Goal: Navigation & Orientation: Find specific page/section

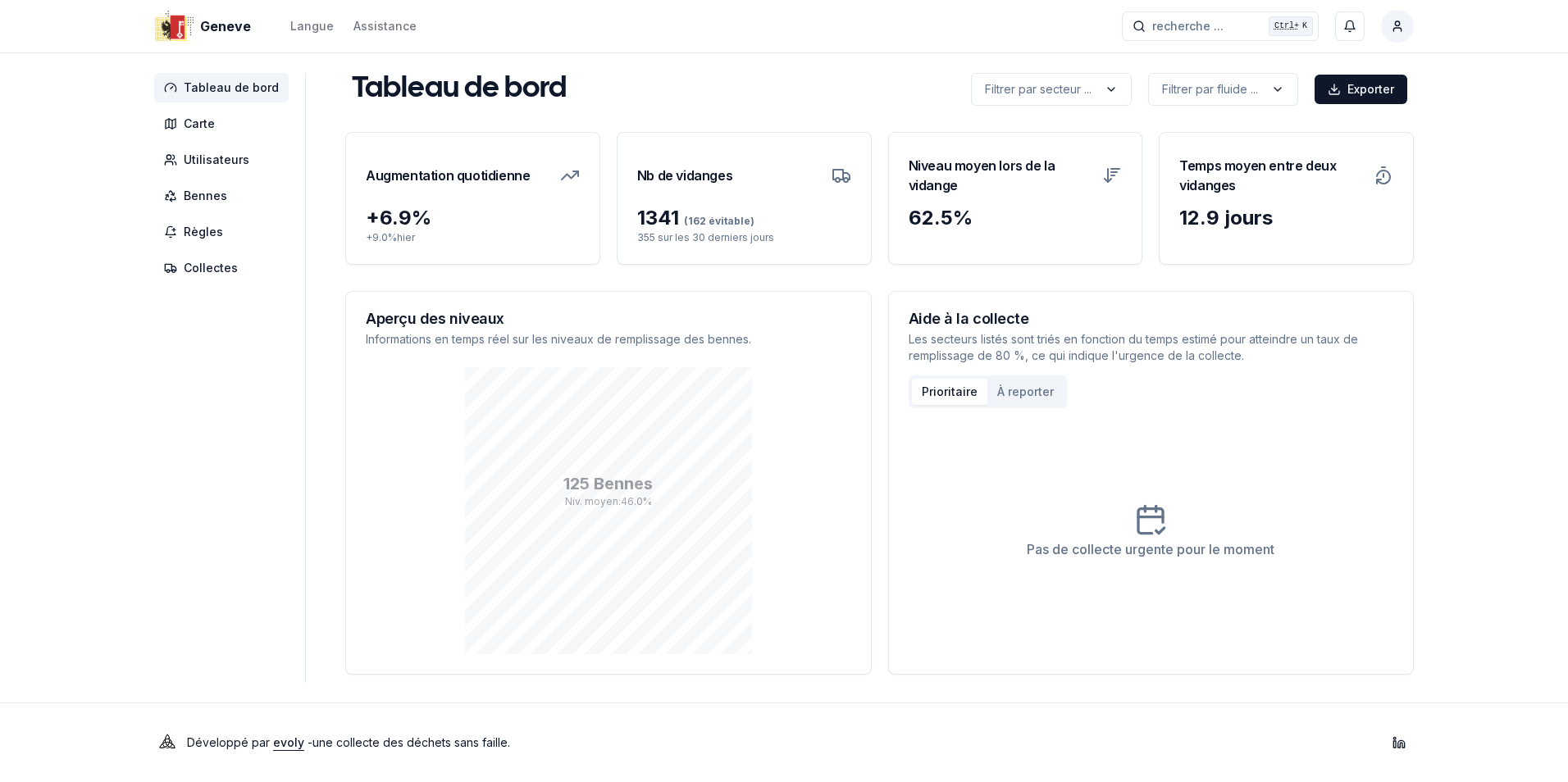
click at [233, 90] on span "Tableau de bord" at bounding box center [230, 87] width 95 height 17
click at [209, 202] on span "Bennes" at bounding box center [205, 195] width 44 height 17
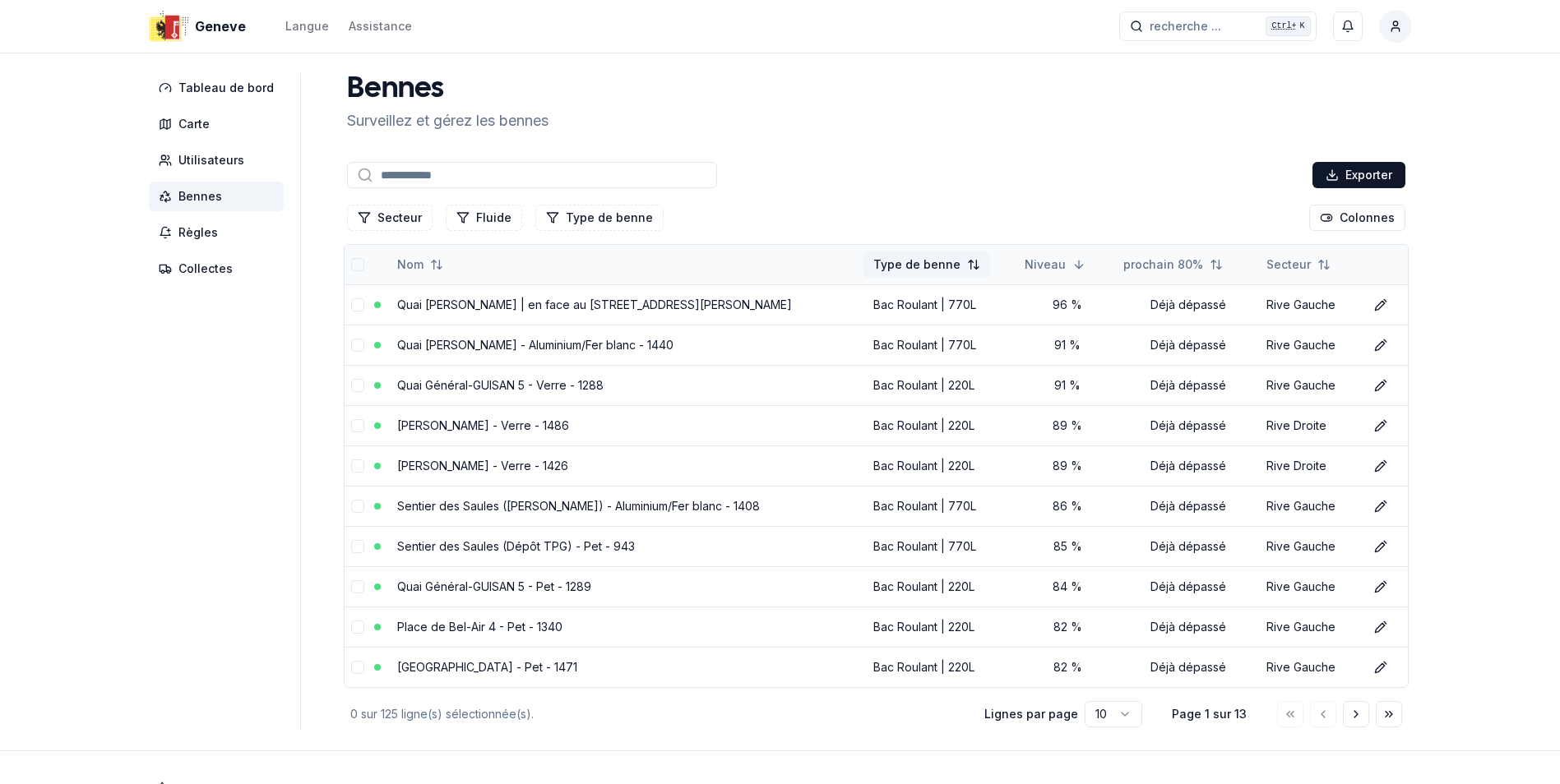
click at [904, 269] on html "Geneve Langue Assistance recherche ... recherche ... Ctrl+ K Florian Robbe Tabl…" at bounding box center [780, 415] width 1560 height 830
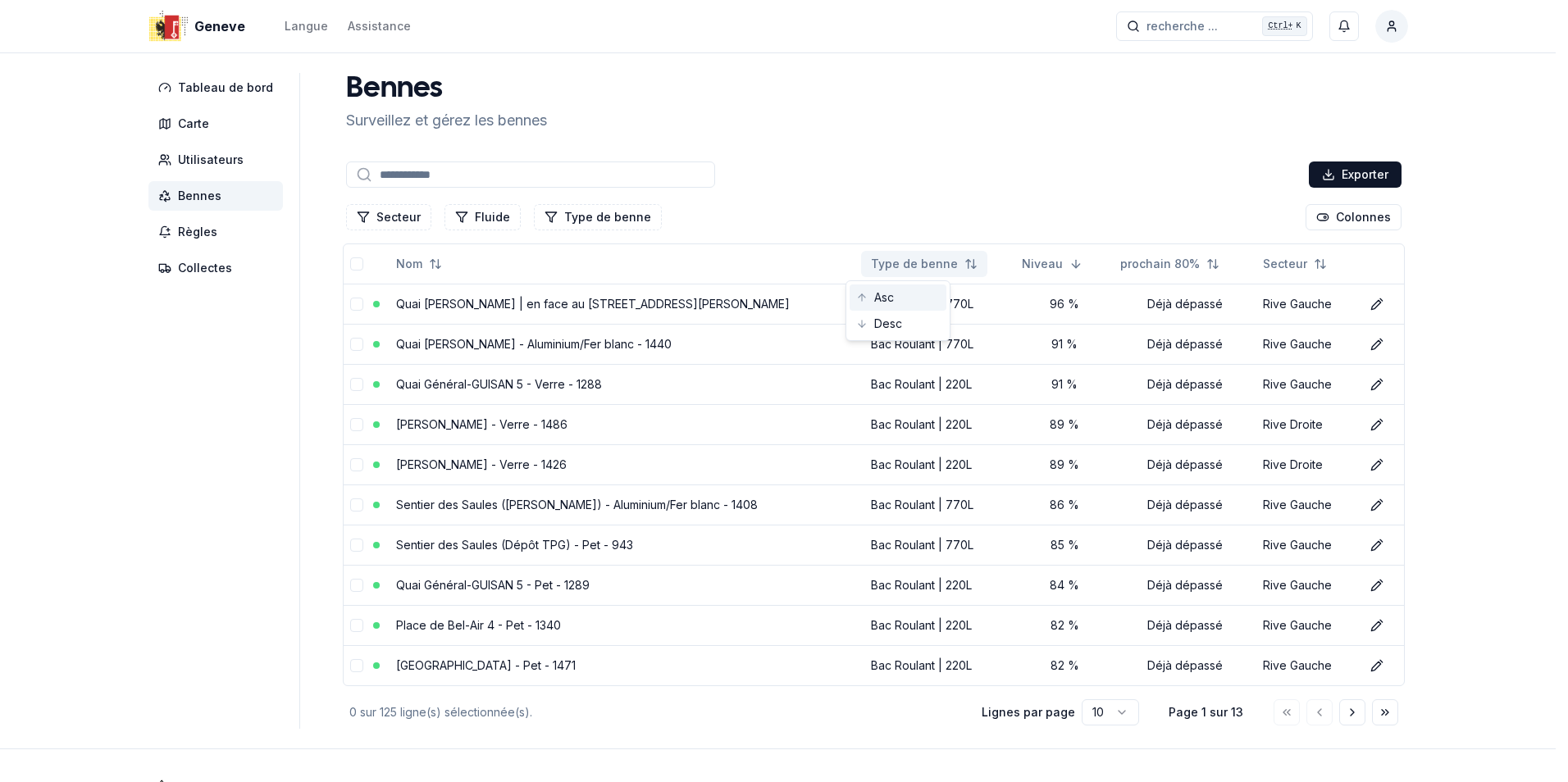
click at [881, 295] on div "Asc" at bounding box center [897, 297] width 97 height 26
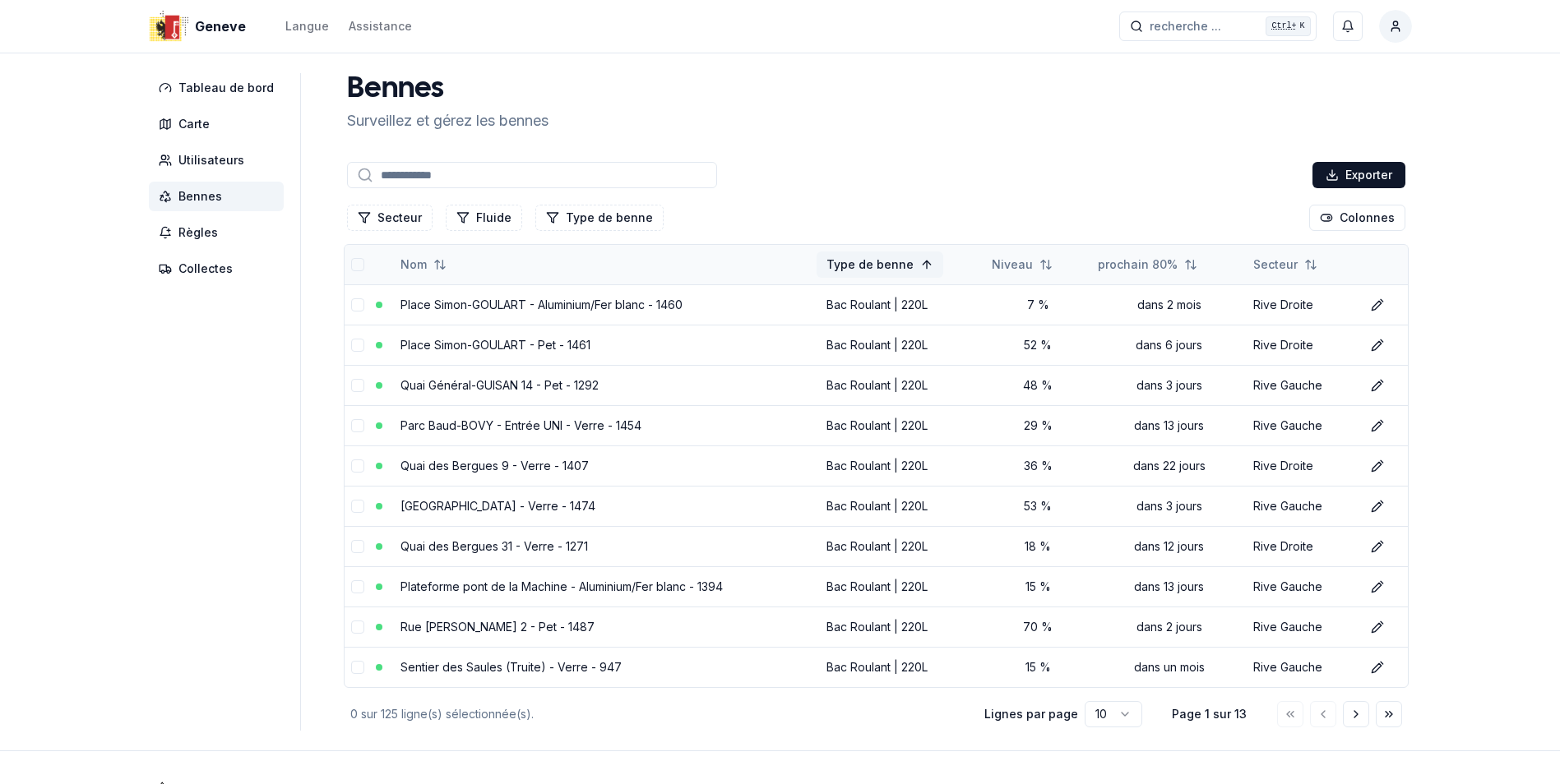
click at [883, 270] on html "Geneve Langue Assistance recherche ... recherche ... Ctrl+ K Florian Robbe Tabl…" at bounding box center [780, 415] width 1560 height 830
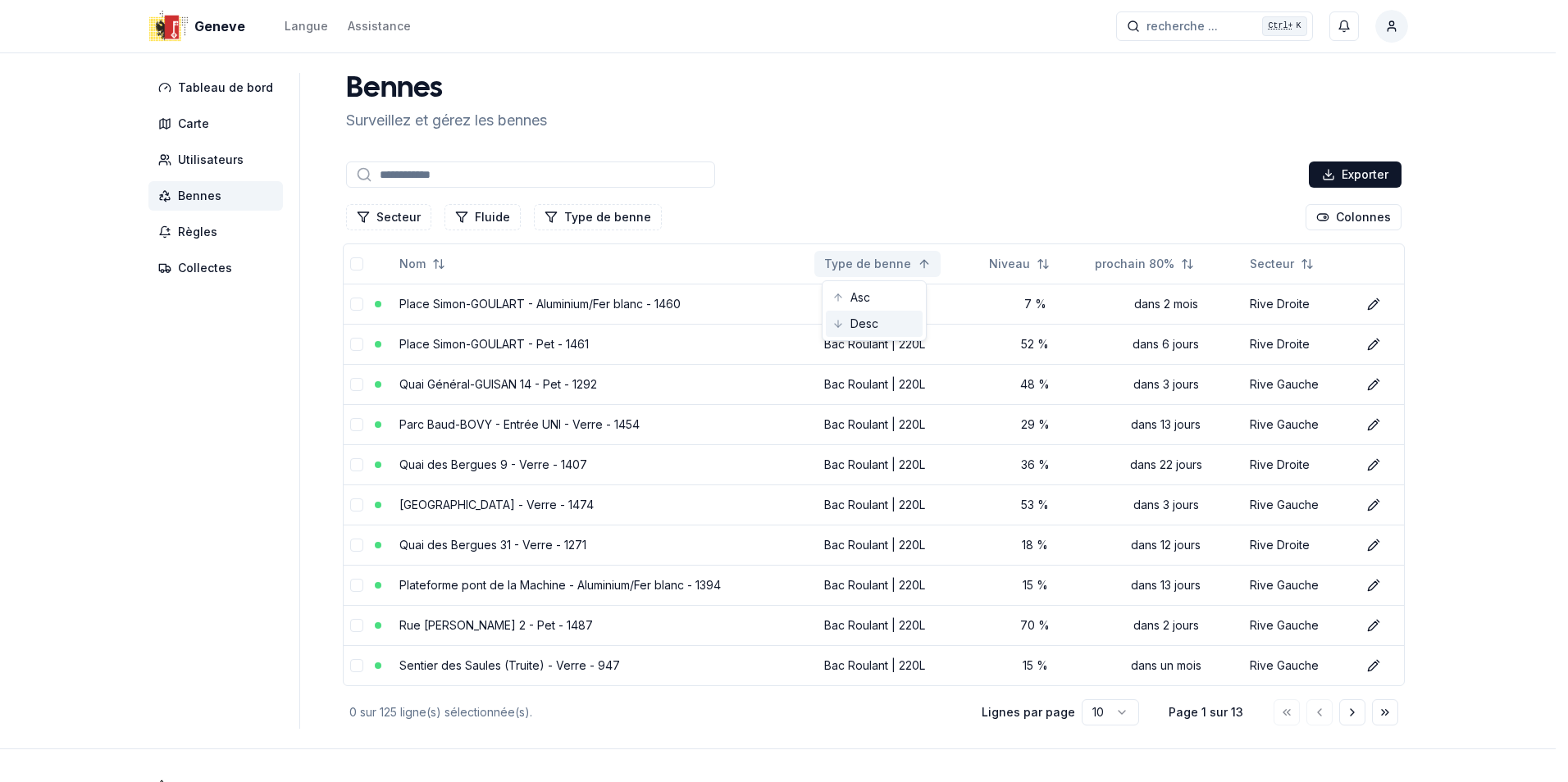
click at [858, 324] on div "Desc" at bounding box center [874, 323] width 97 height 26
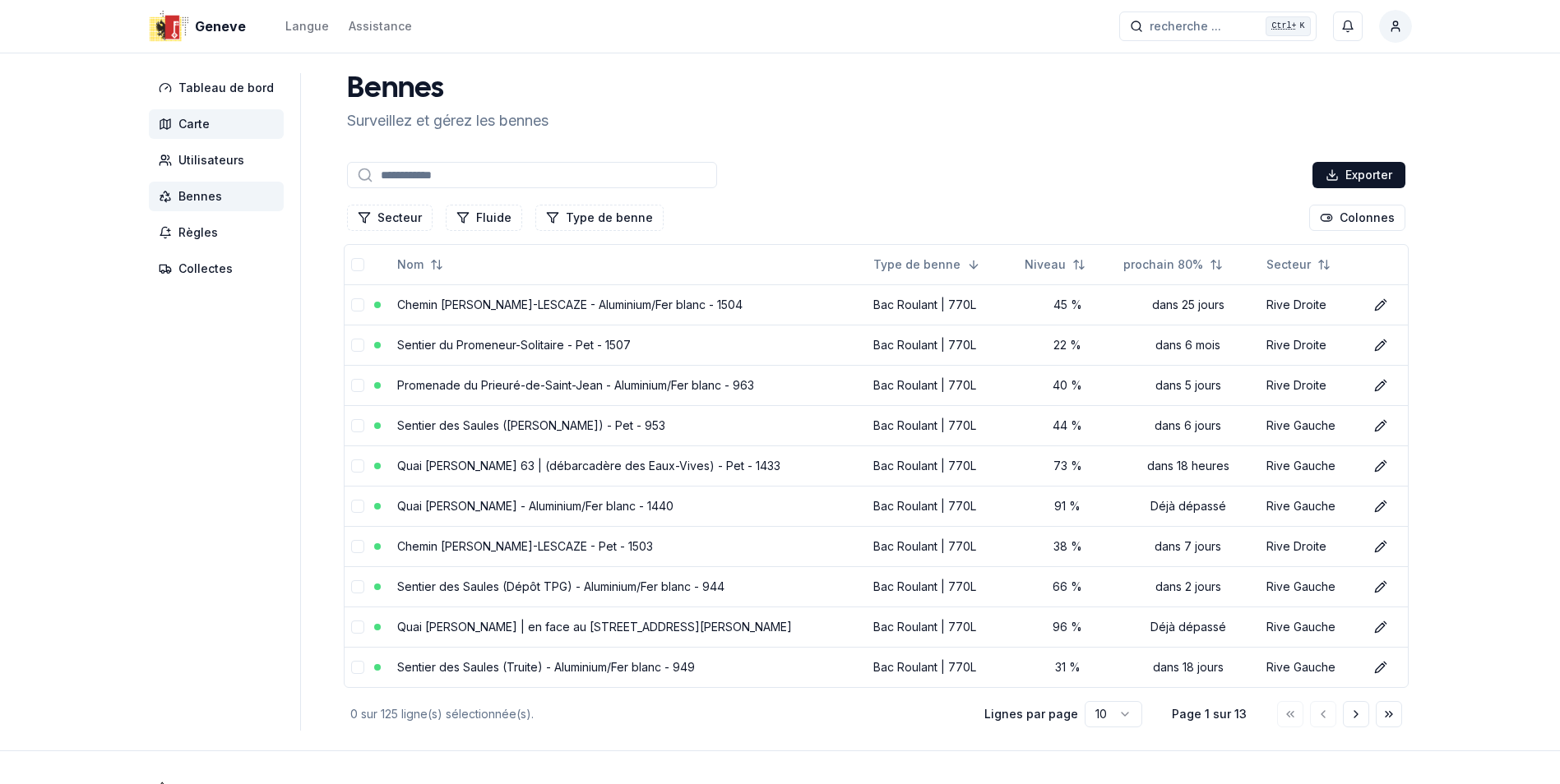
click at [188, 125] on span "Carte" at bounding box center [194, 123] width 31 height 17
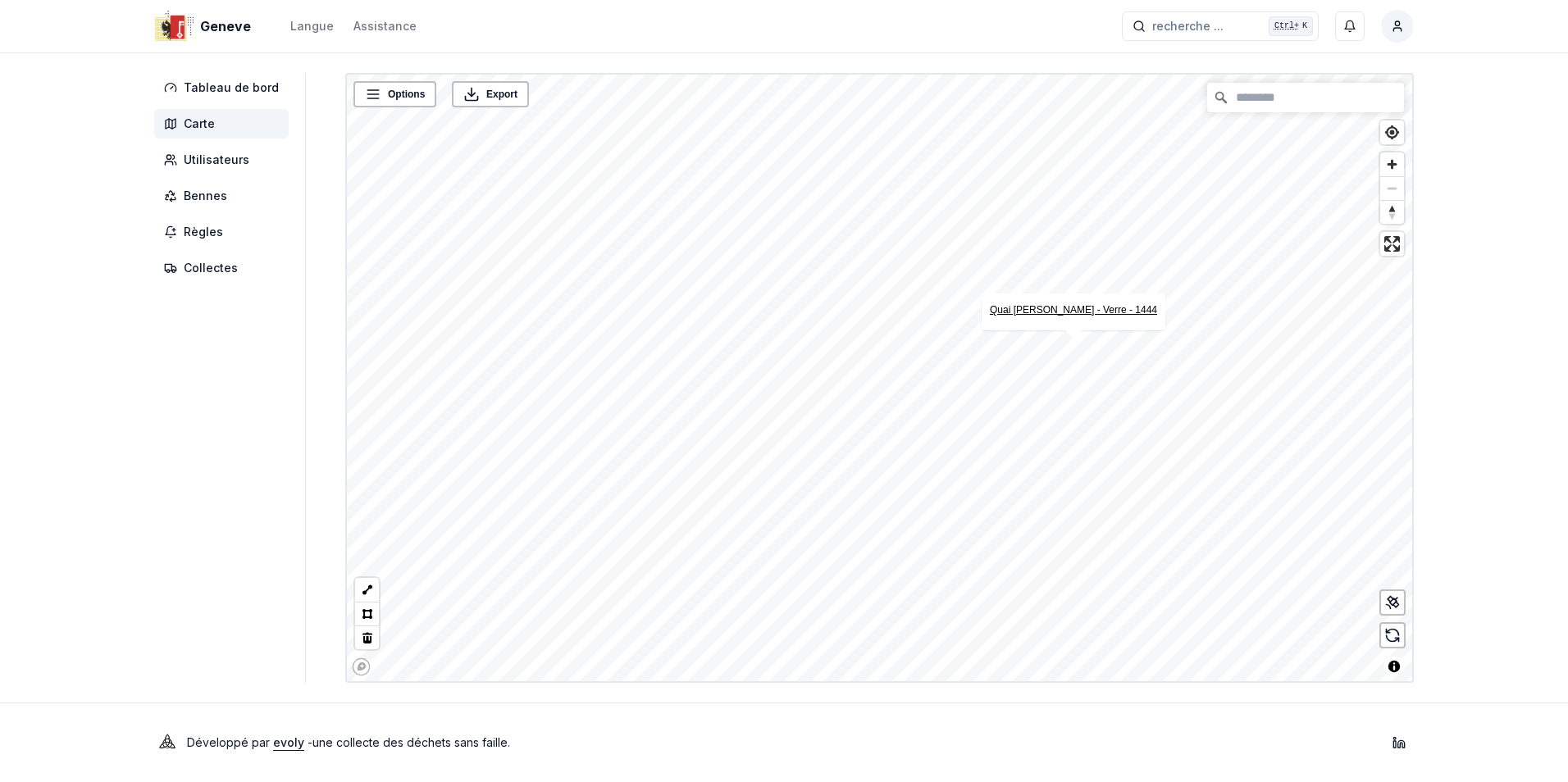
click at [1064, 311] on link "Quai [PERSON_NAME] - Verre - 1444" at bounding box center [1073, 310] width 167 height 12
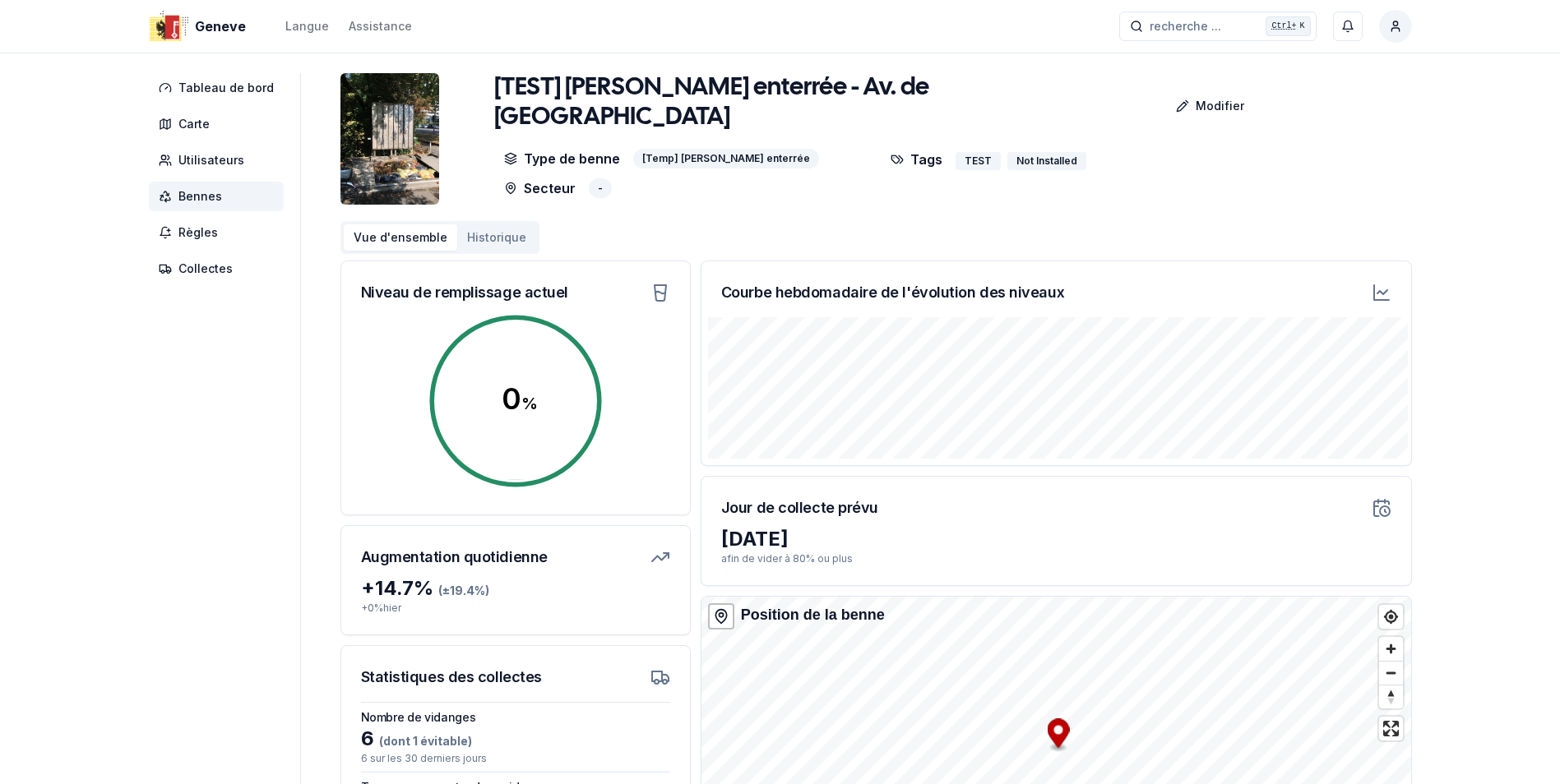
click at [1380, 291] on icon at bounding box center [1383, 293] width 10 height 4
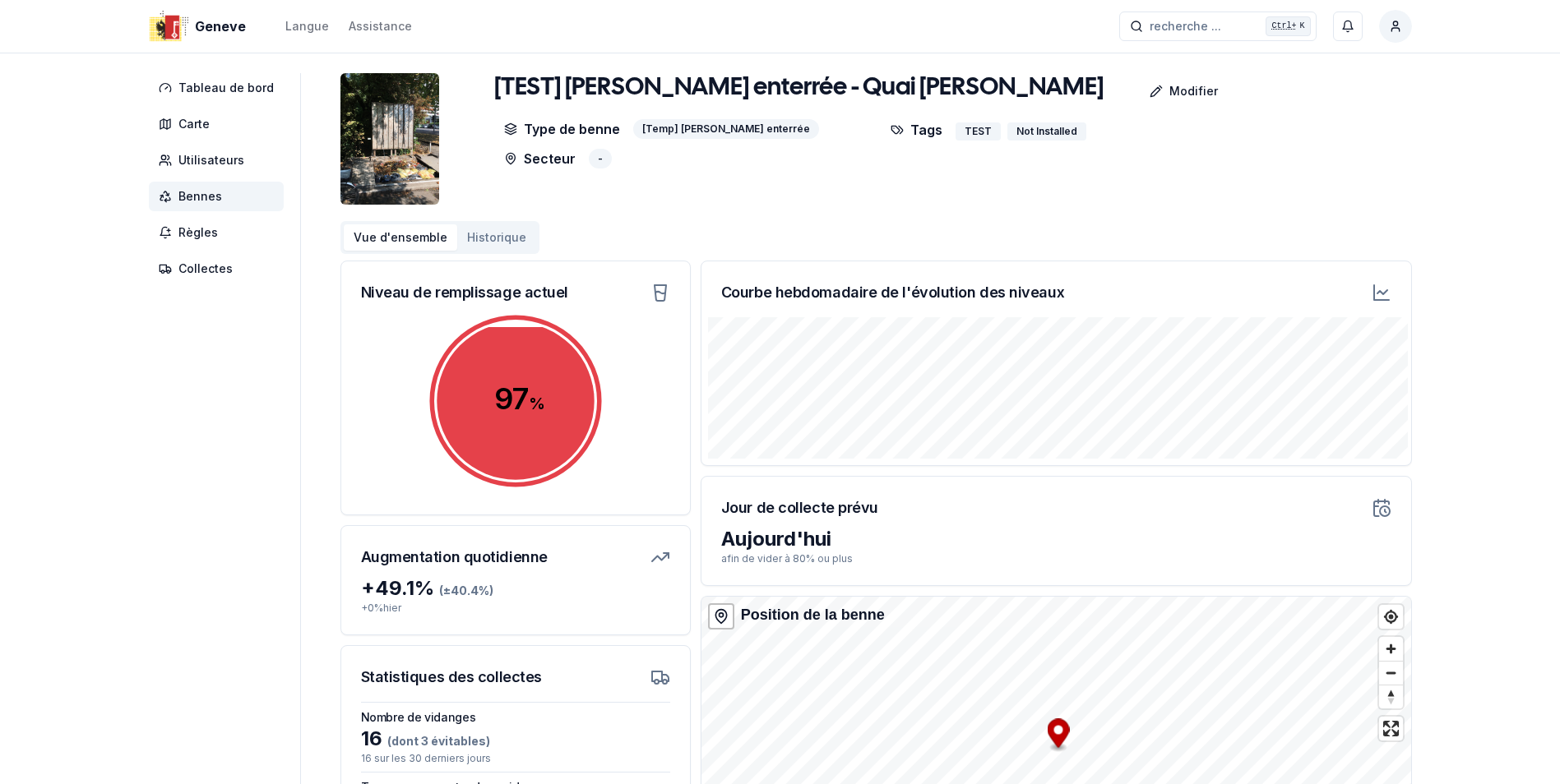
click at [1386, 290] on icon at bounding box center [1382, 293] width 20 height 20
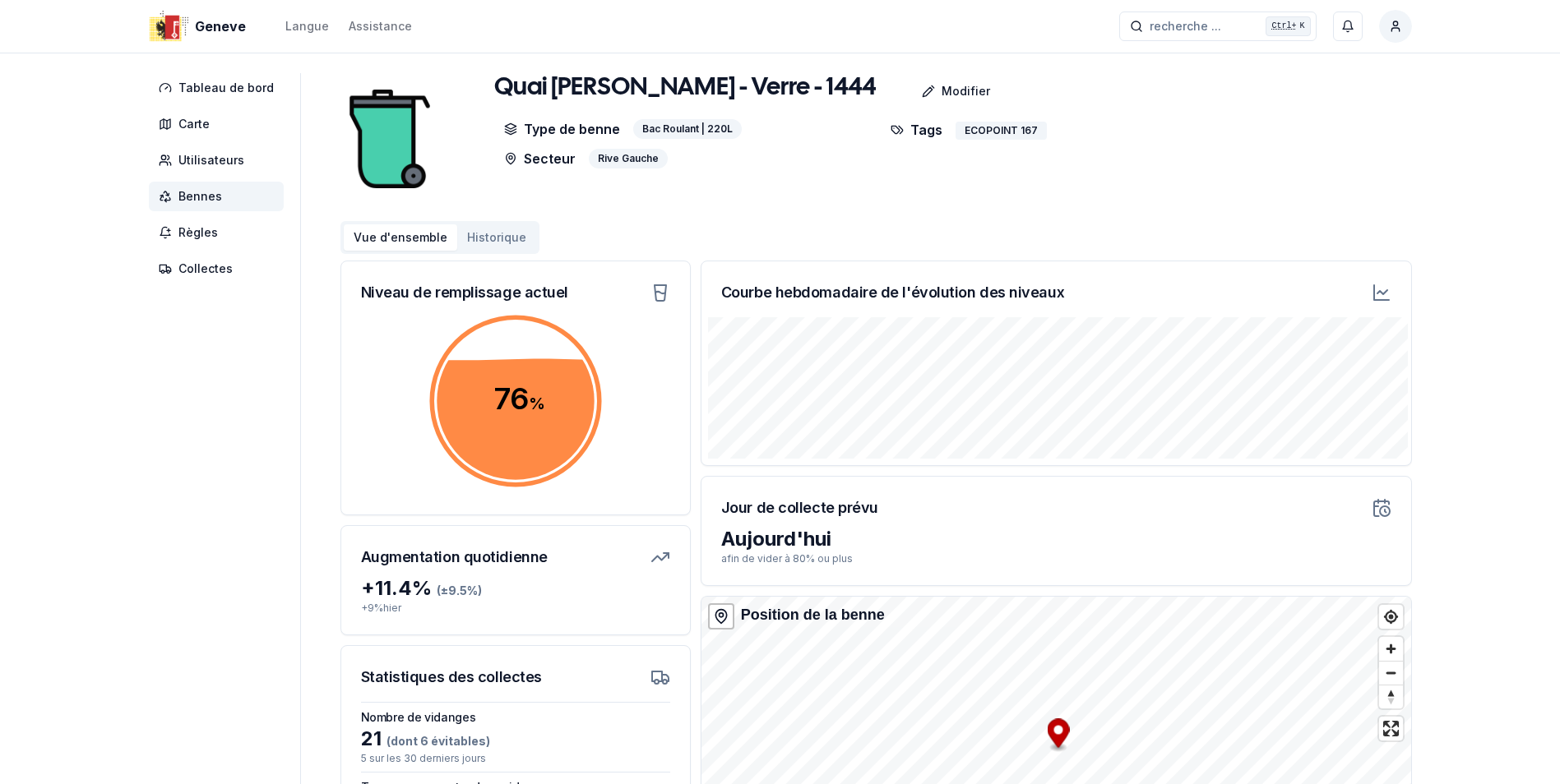
click at [1382, 288] on icon at bounding box center [1382, 293] width 20 height 20
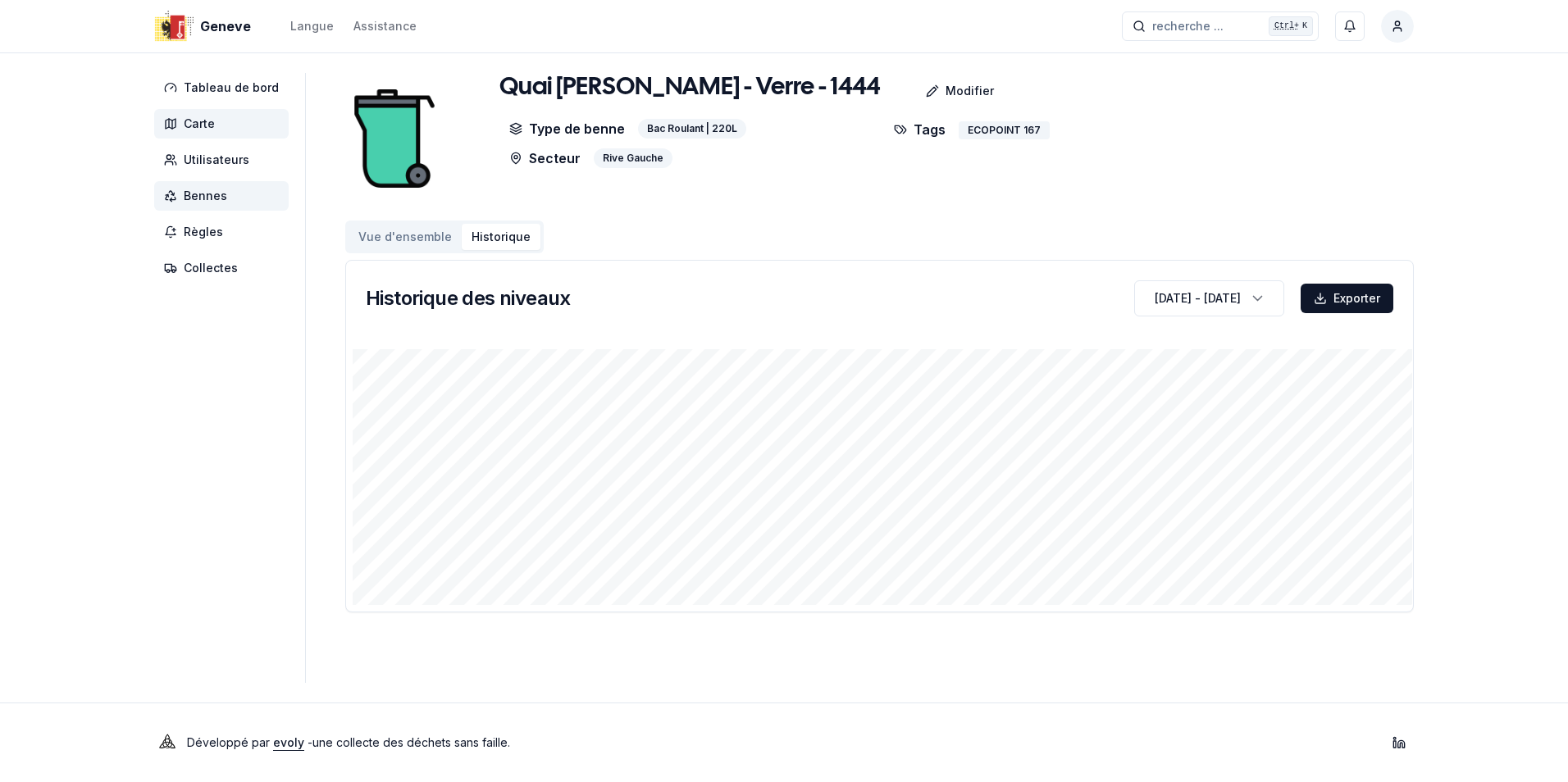
click at [187, 127] on span "Carte" at bounding box center [199, 123] width 31 height 17
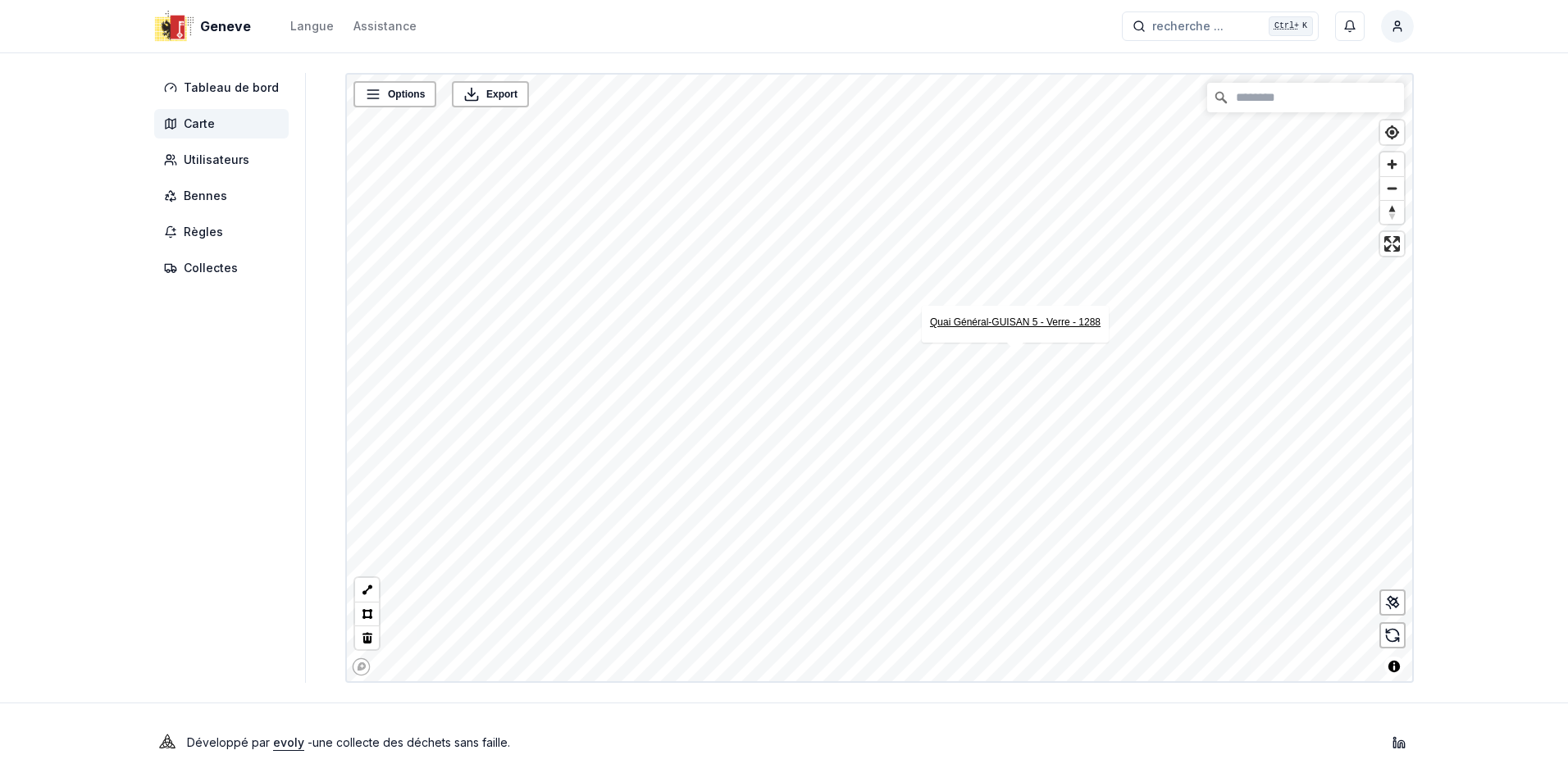
click at [1016, 320] on link "Quai Général-GUISAN 5 - Verre - 1288" at bounding box center [1015, 322] width 171 height 12
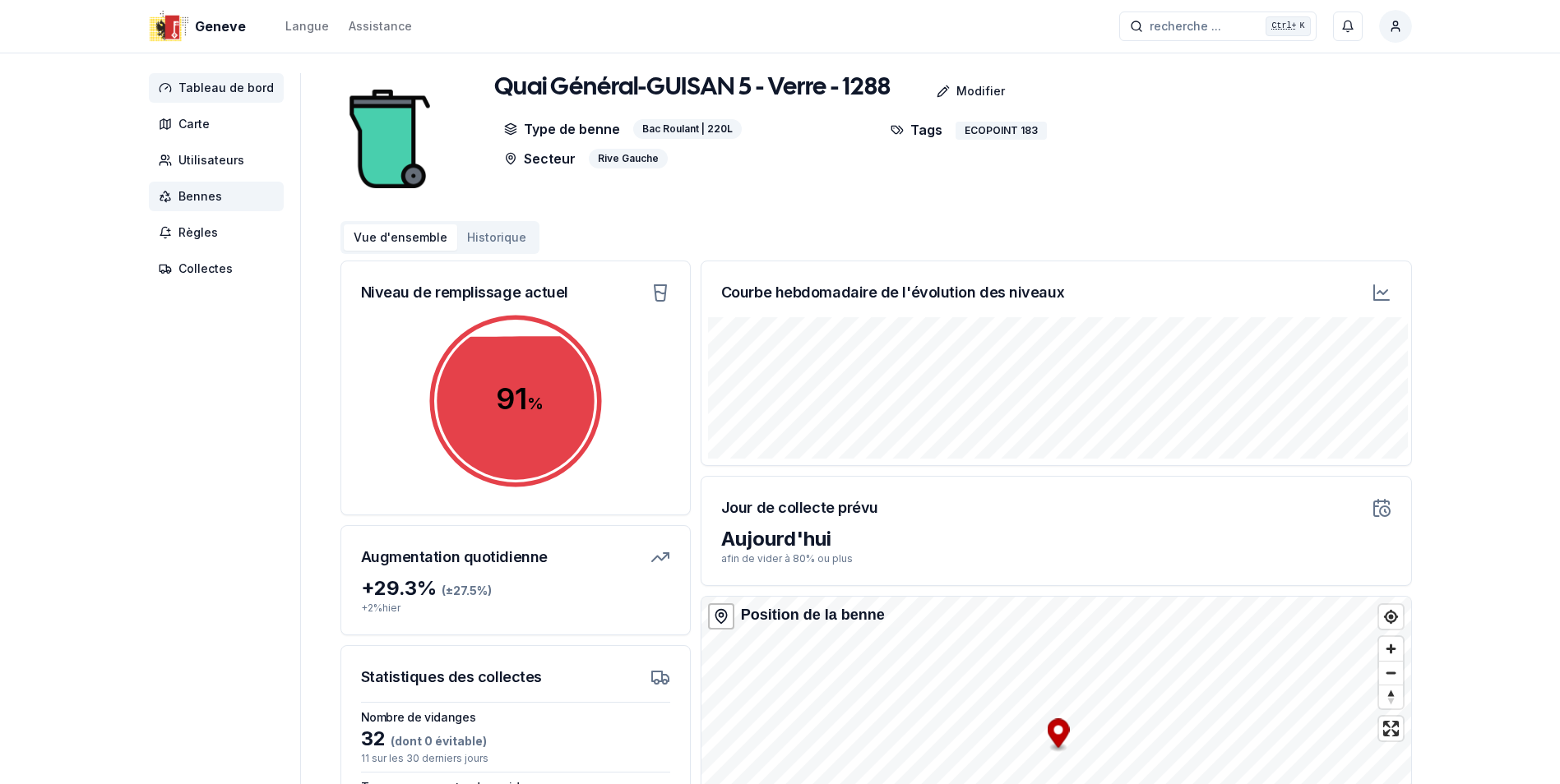
click at [229, 89] on span "Tableau de bord" at bounding box center [225, 87] width 95 height 17
